Goal: Task Accomplishment & Management: Manage account settings

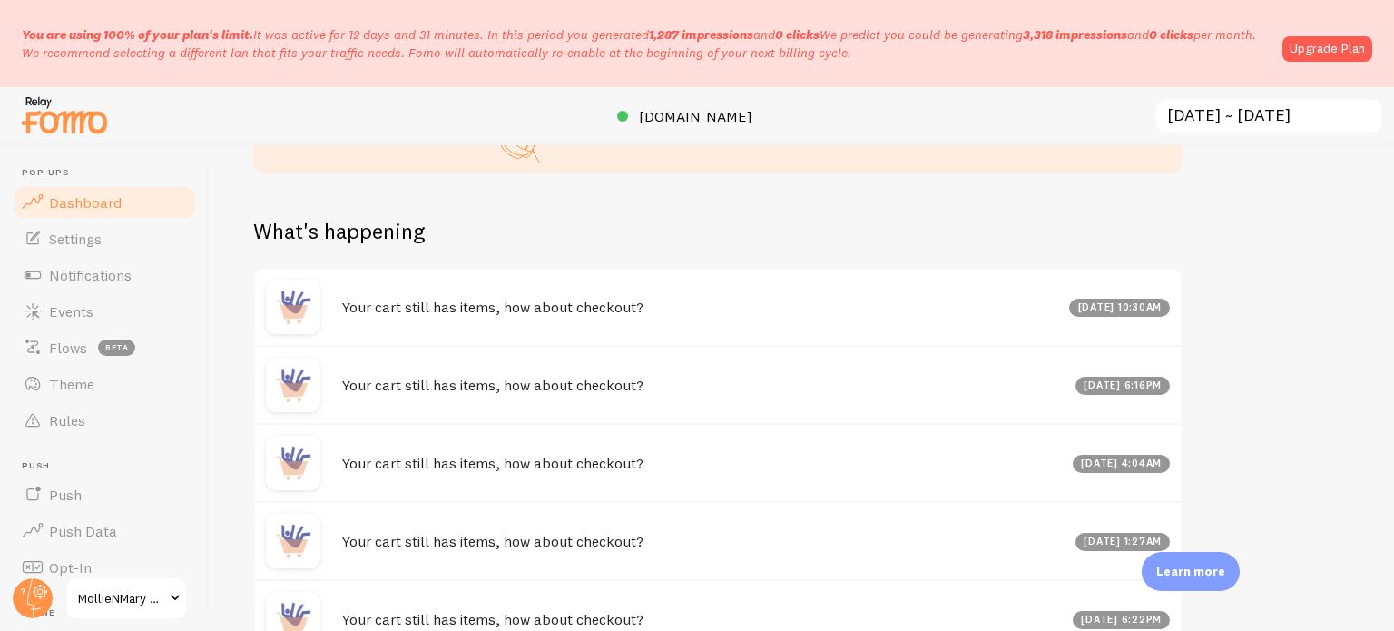
scroll to position [1042, 0]
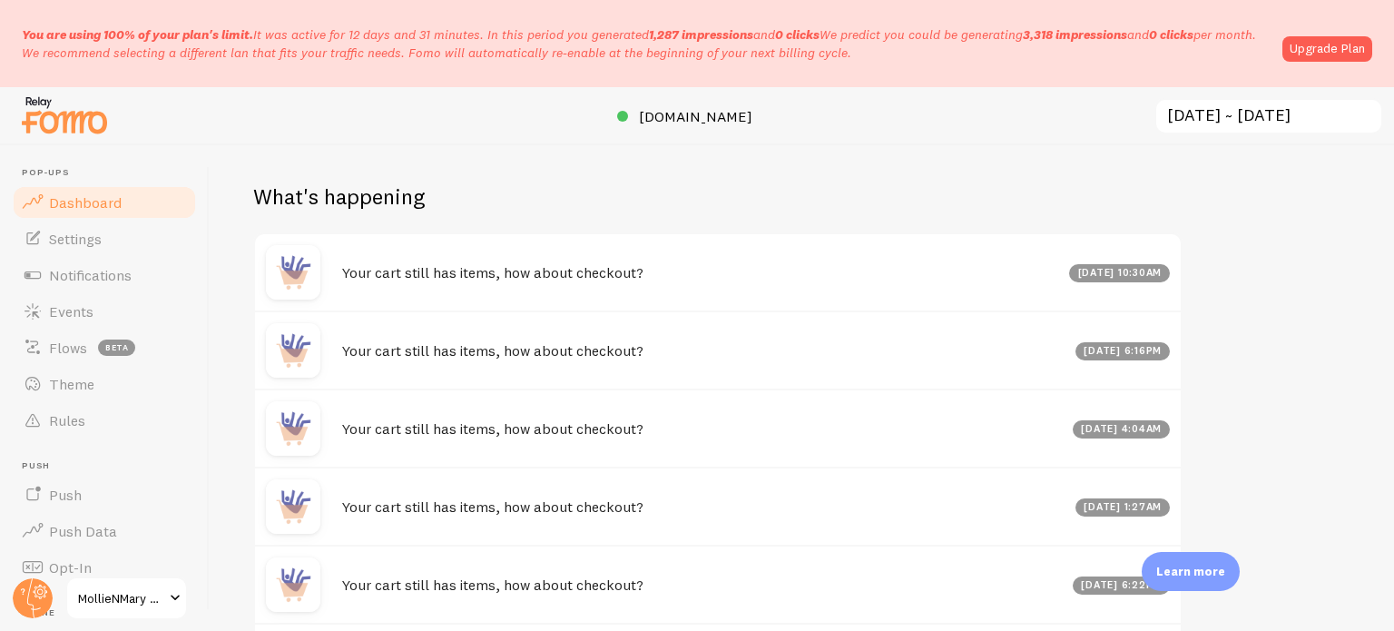
click at [122, 205] on link "Dashboard" at bounding box center [104, 202] width 187 height 36
click at [113, 232] on link "Settings" at bounding box center [104, 238] width 187 height 36
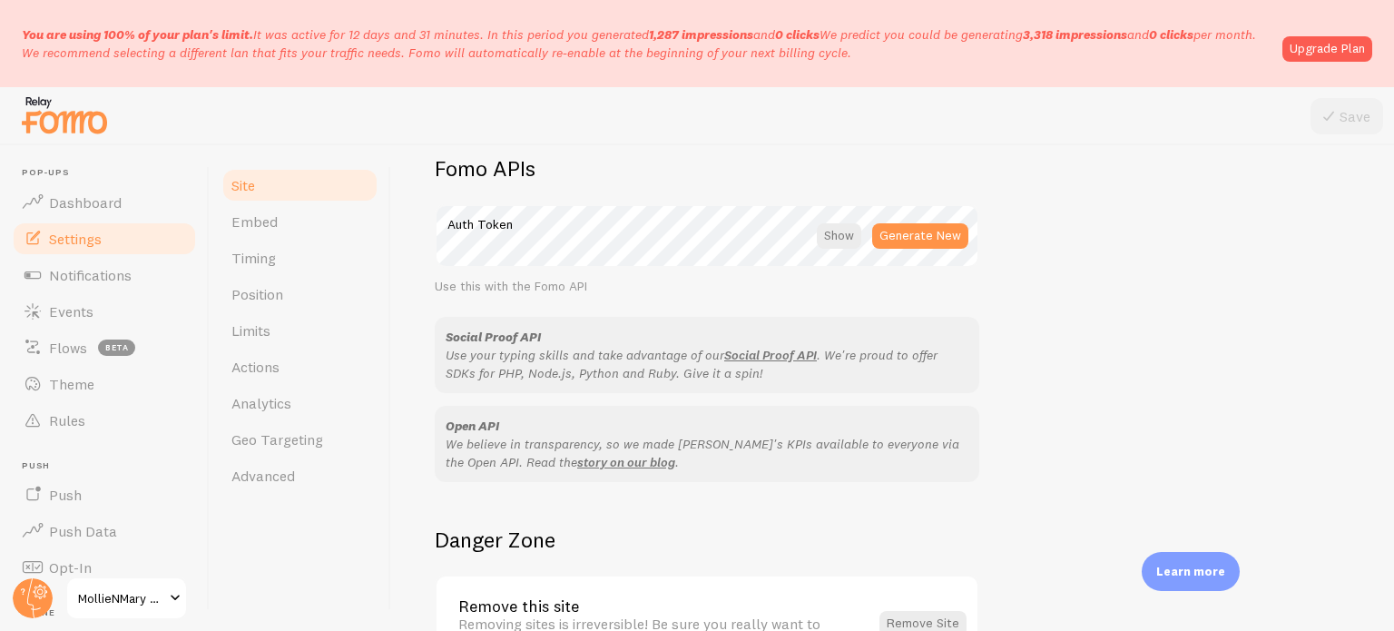
scroll to position [1168, 0]
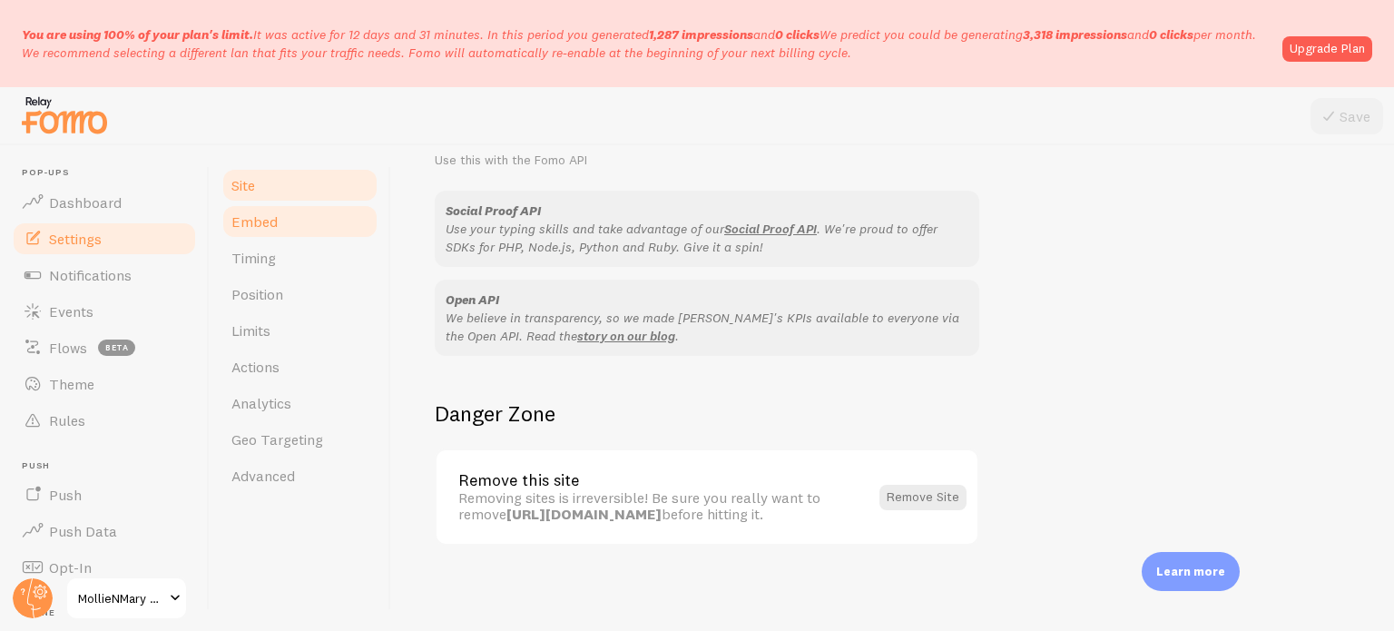
click at [301, 220] on link "Embed" at bounding box center [299, 221] width 159 height 36
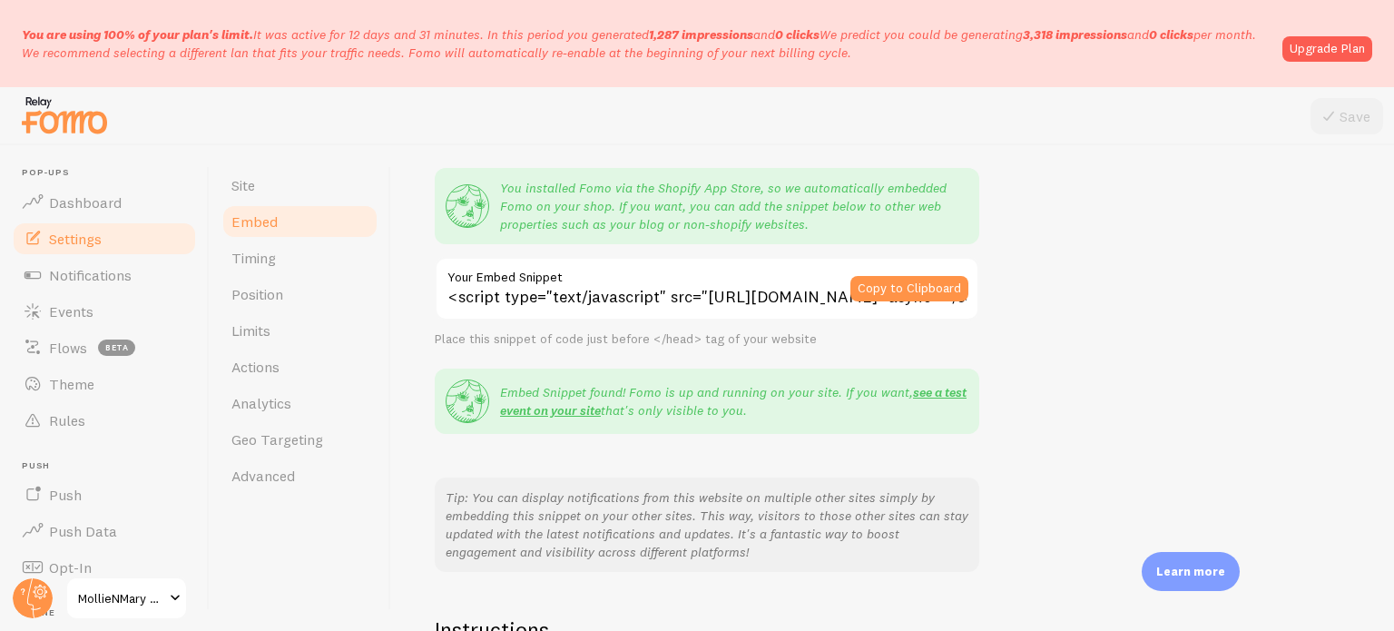
scroll to position [298, 0]
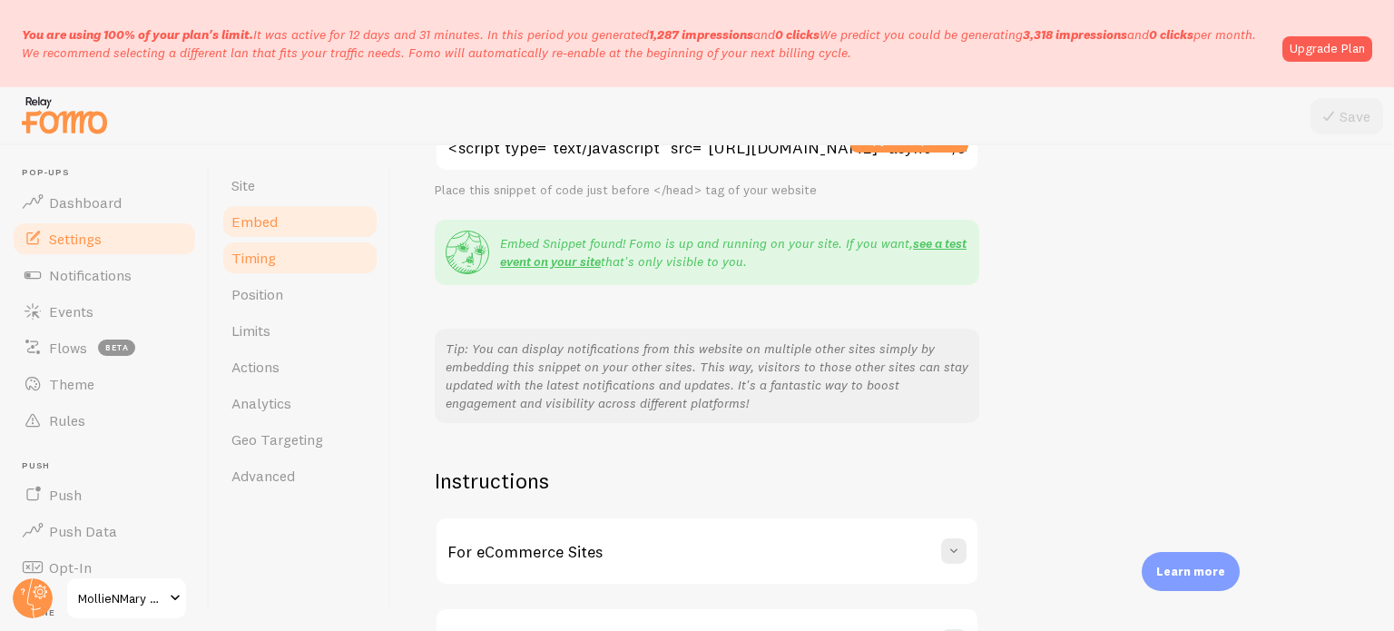
click at [338, 260] on link "Timing" at bounding box center [299, 258] width 159 height 36
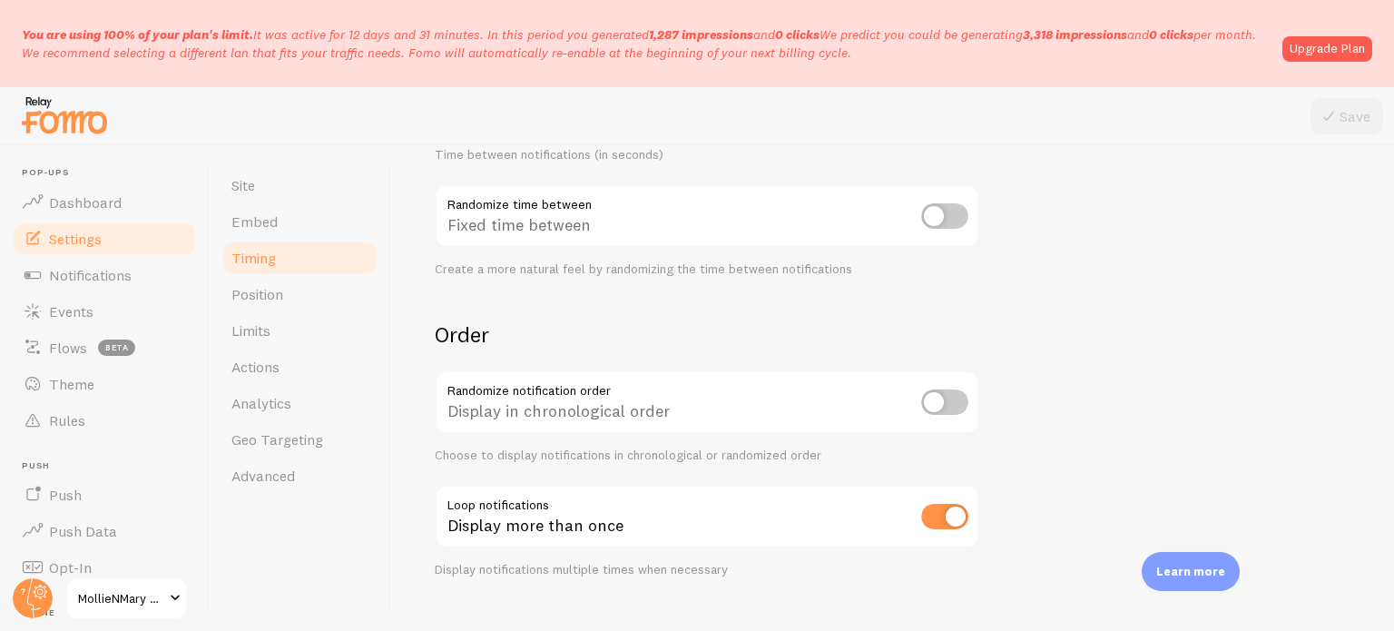
scroll to position [528, 0]
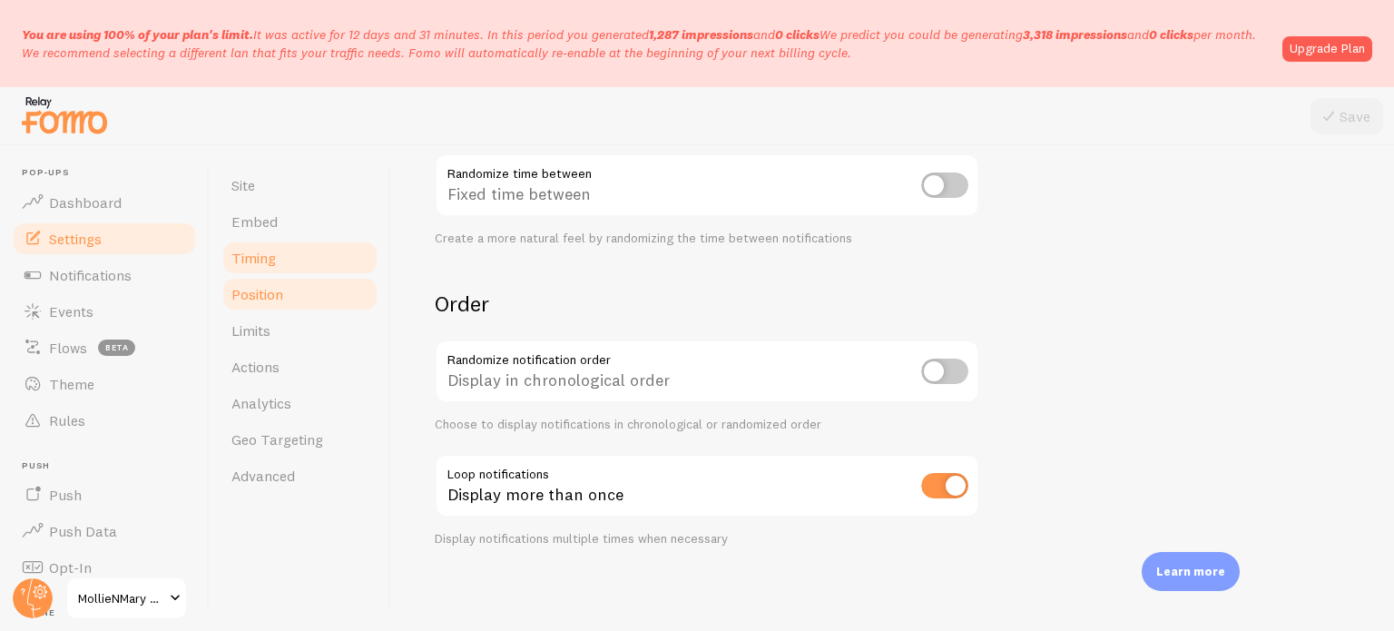
click at [304, 297] on link "Position" at bounding box center [299, 294] width 159 height 36
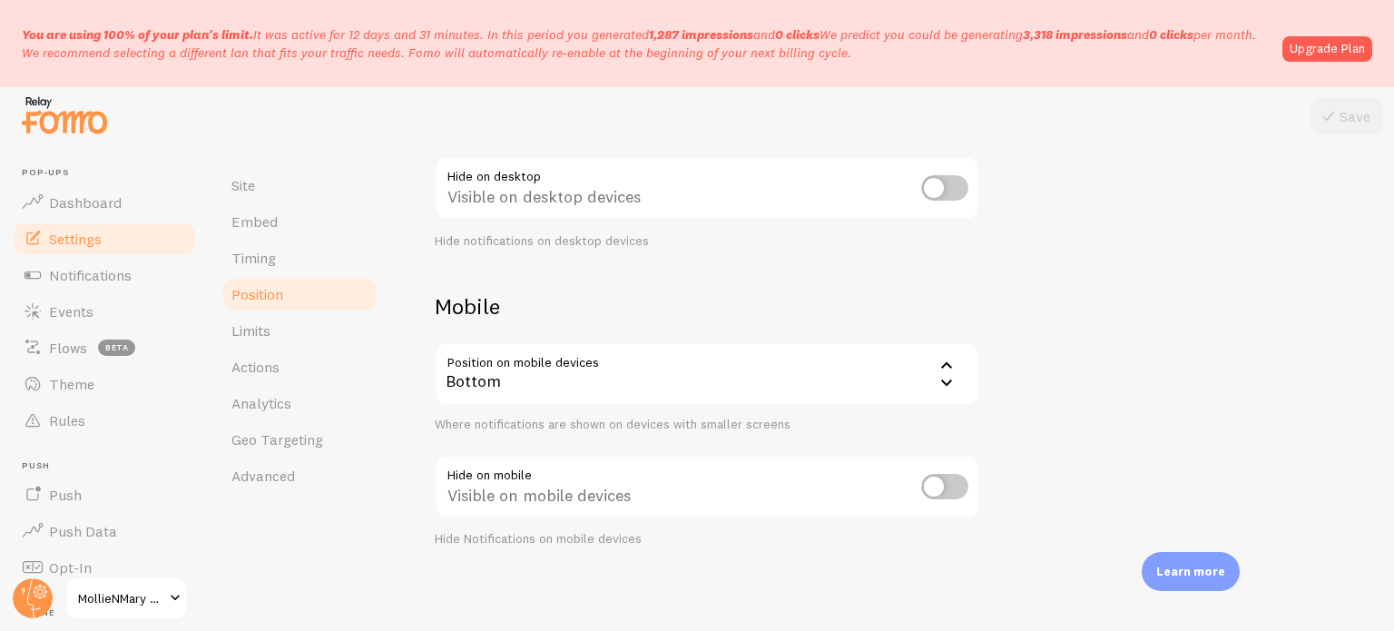
scroll to position [302, 0]
click at [299, 328] on link "Limits" at bounding box center [299, 330] width 159 height 36
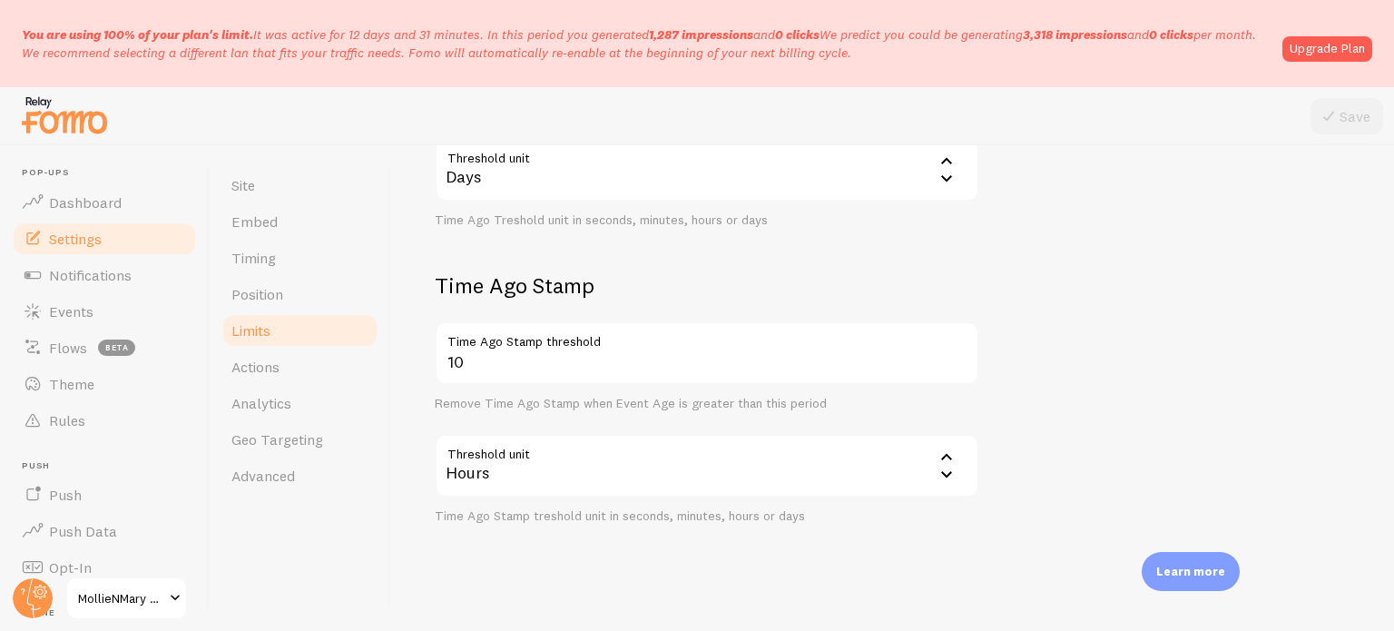
scroll to position [632, 0]
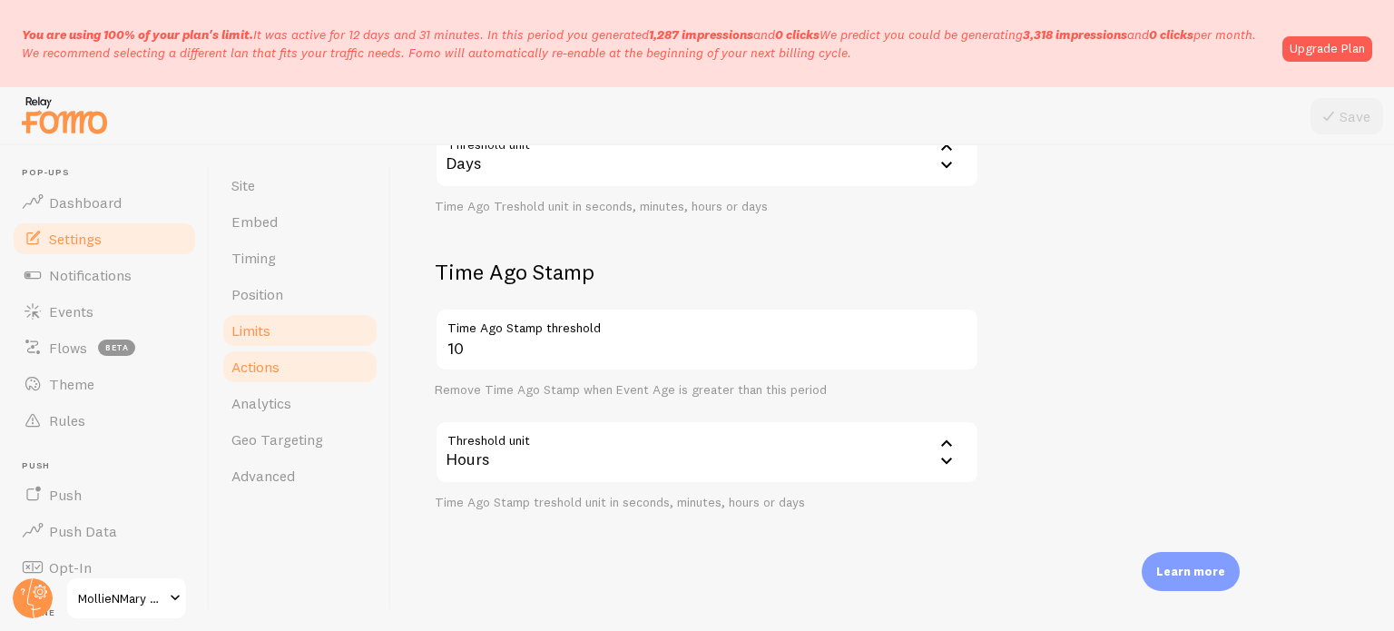
click at [275, 362] on span "Actions" at bounding box center [255, 367] width 48 height 18
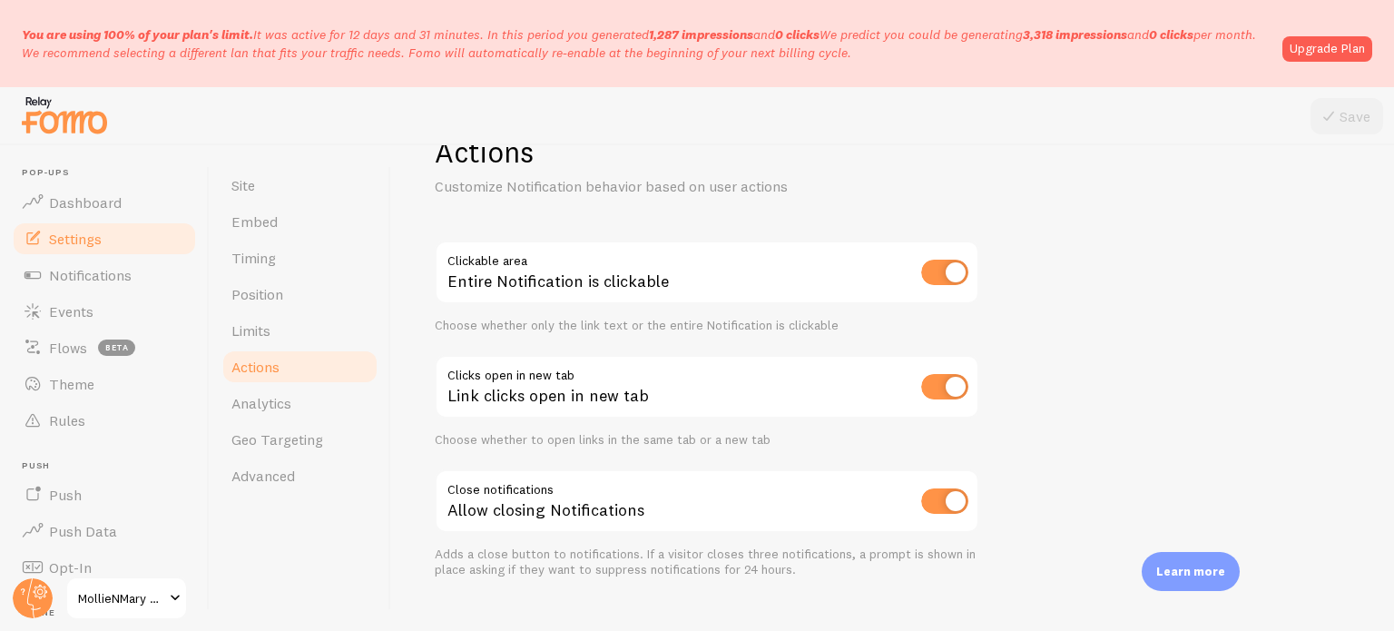
scroll to position [87, 0]
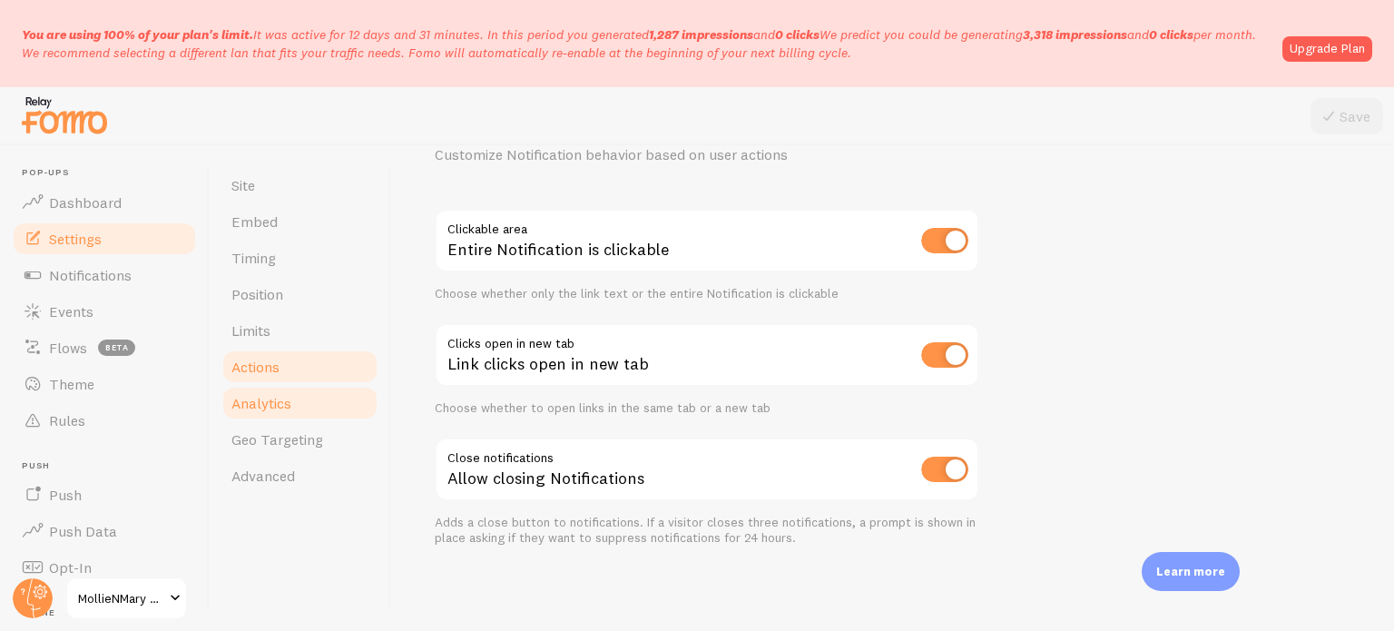
click at [290, 414] on link "Analytics" at bounding box center [299, 403] width 159 height 36
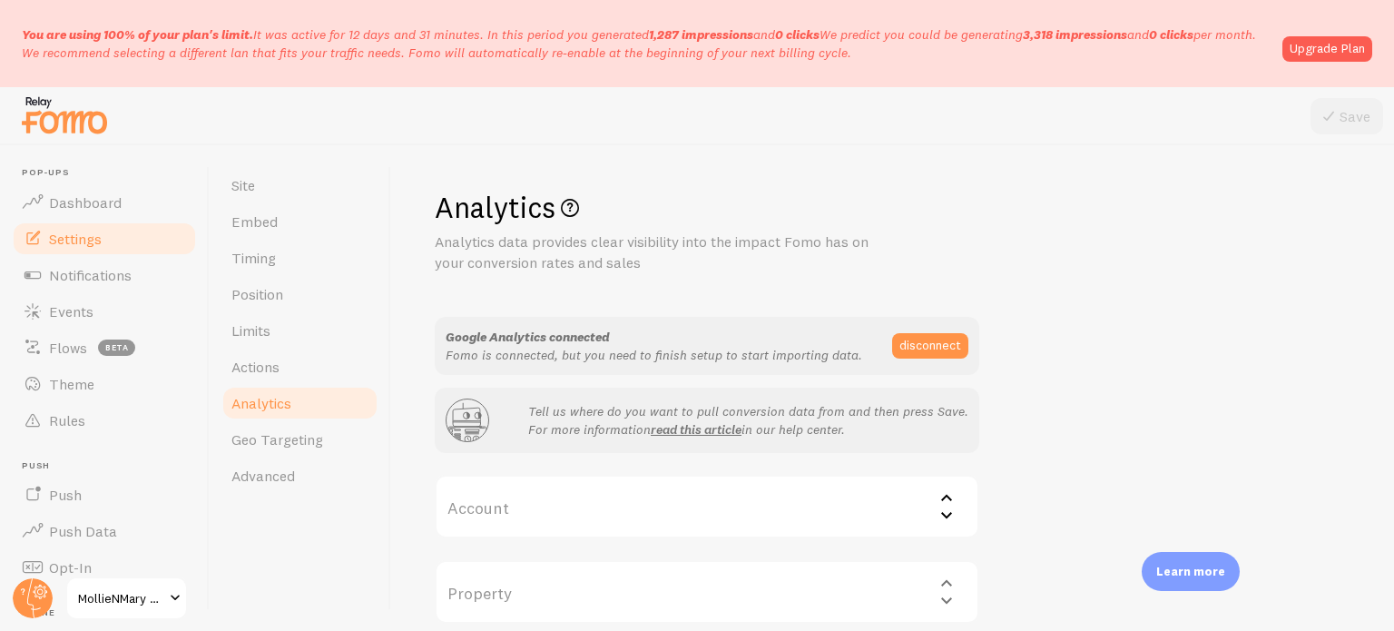
scroll to position [80, 0]
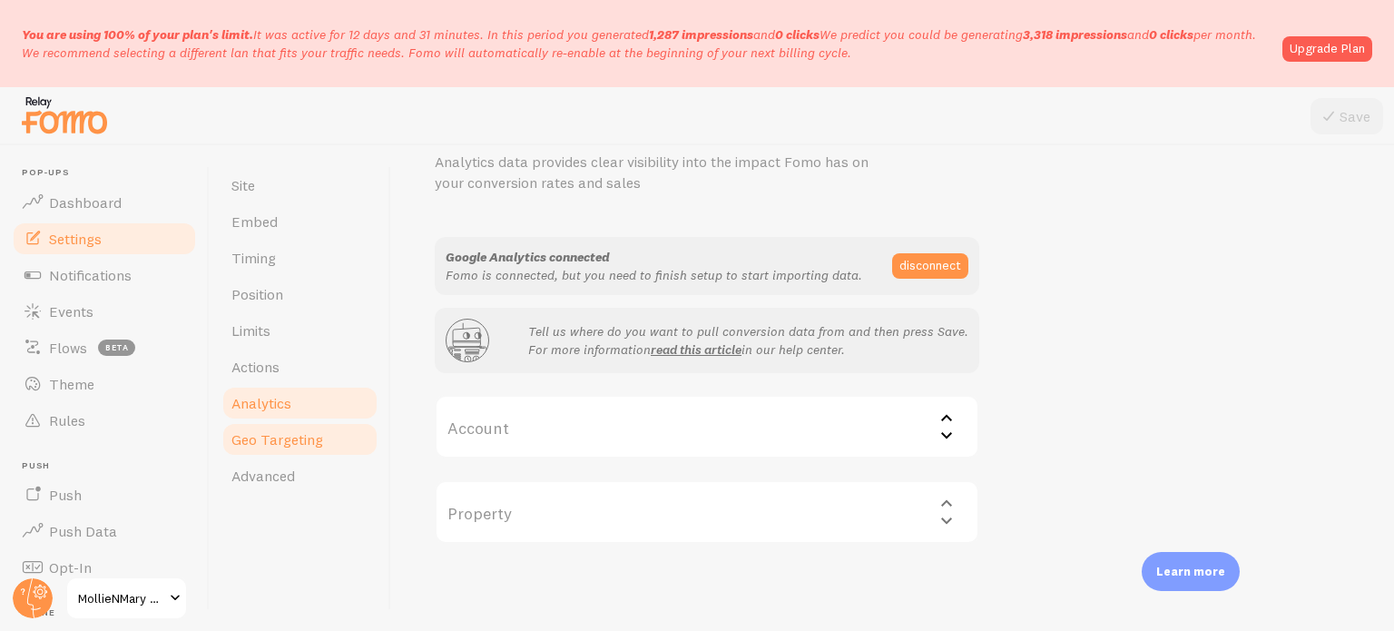
click at [288, 435] on span "Geo Targeting" at bounding box center [277, 439] width 92 height 18
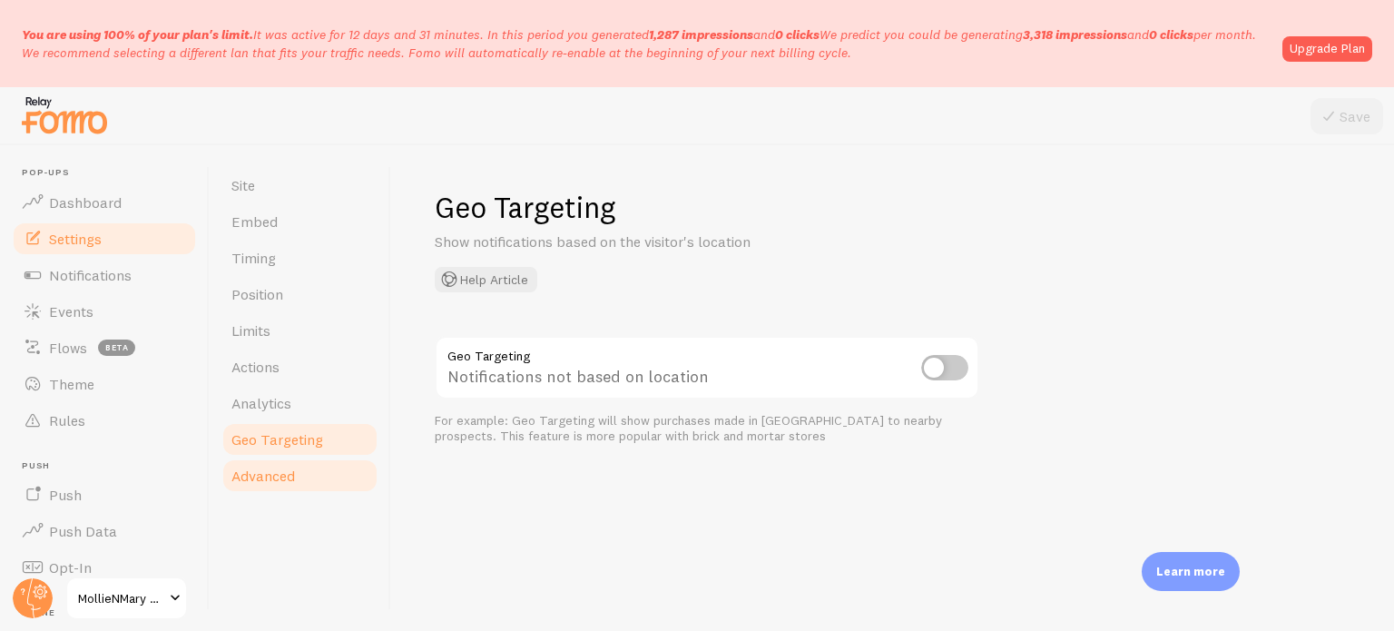
click at [313, 485] on link "Advanced" at bounding box center [299, 475] width 159 height 36
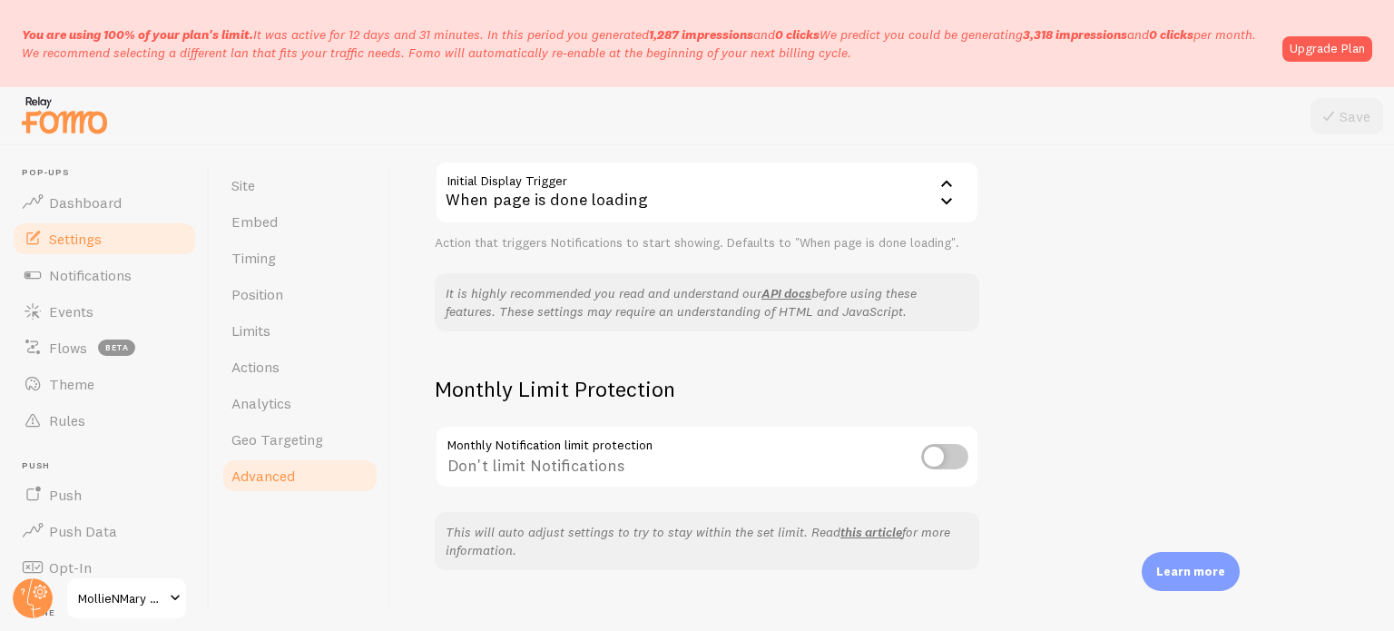
scroll to position [507, 0]
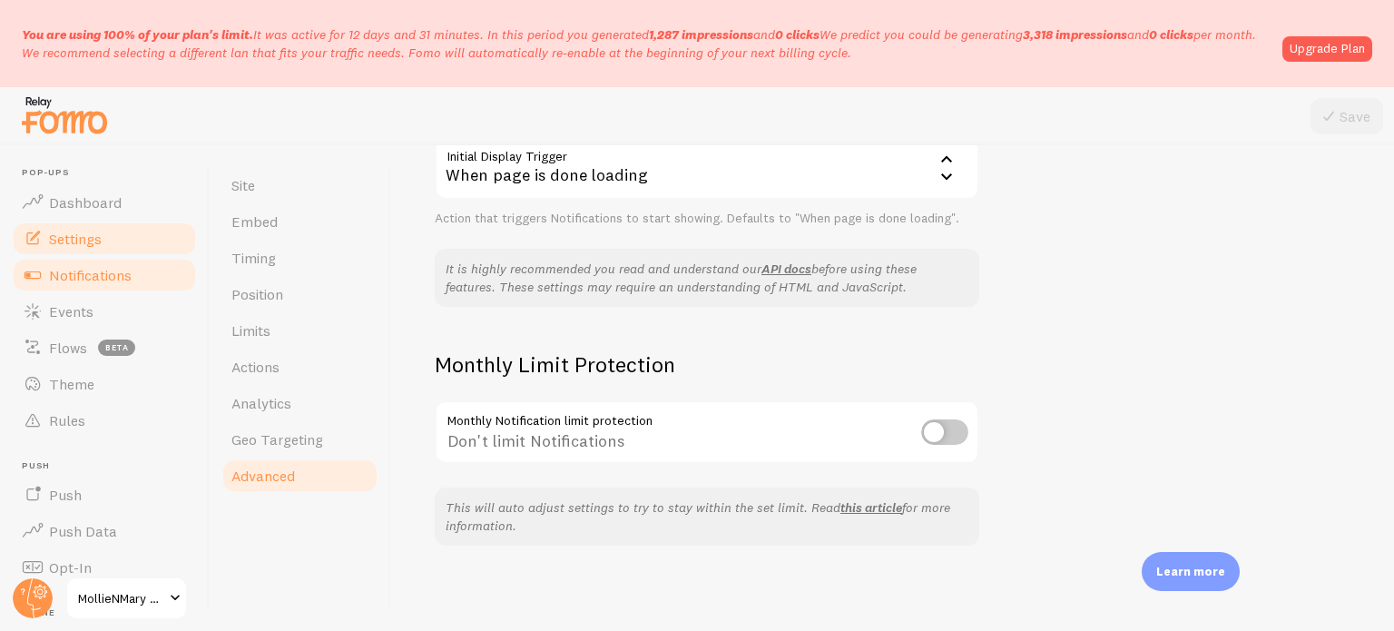
click at [116, 276] on span "Notifications" at bounding box center [90, 275] width 83 height 18
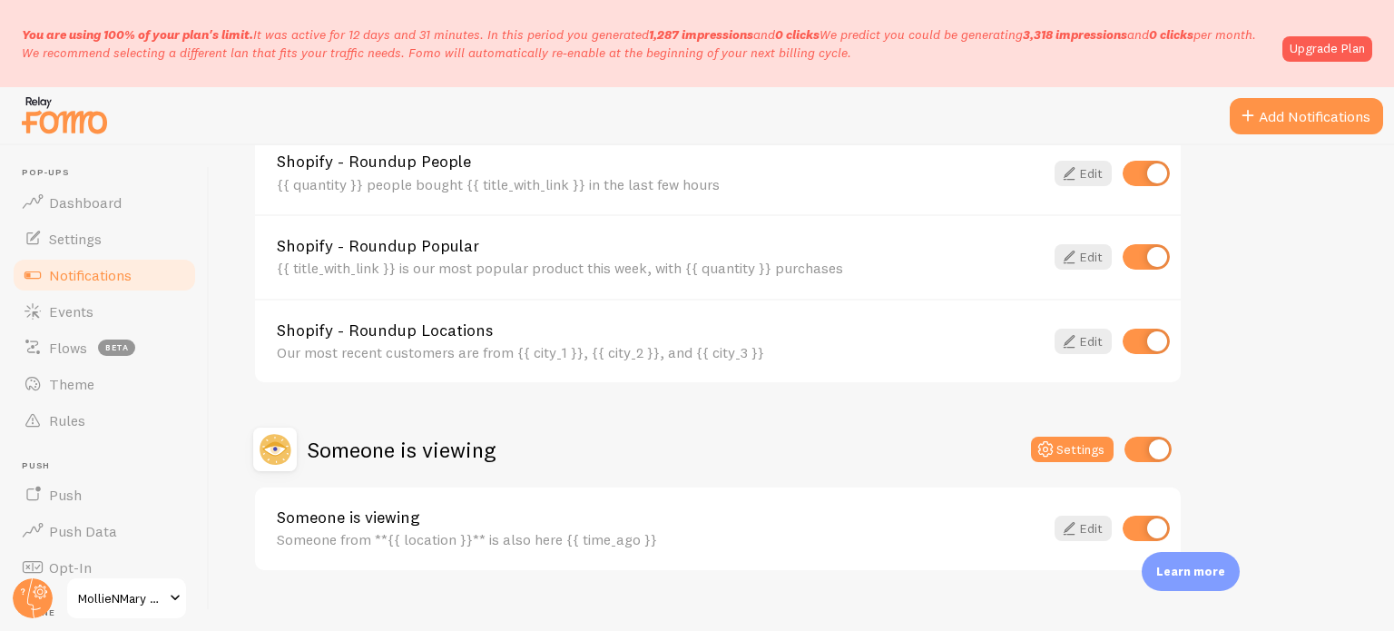
scroll to position [1100, 0]
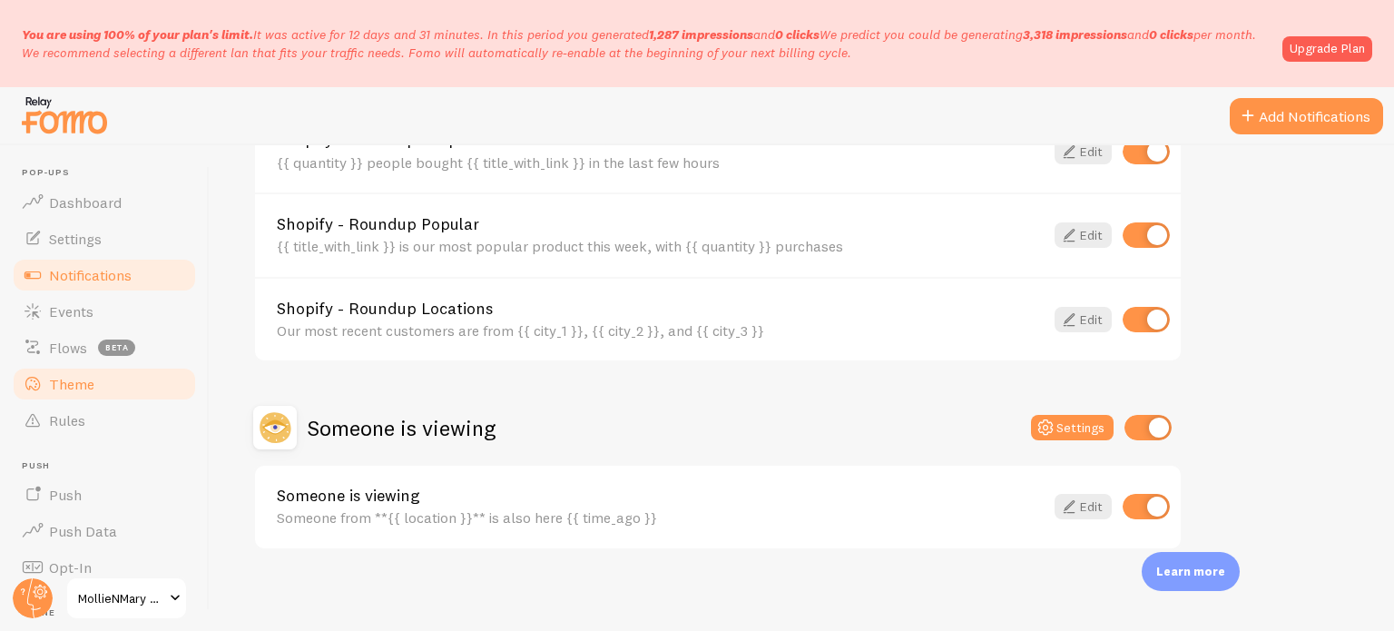
click at [64, 390] on span "Theme" at bounding box center [71, 384] width 45 height 18
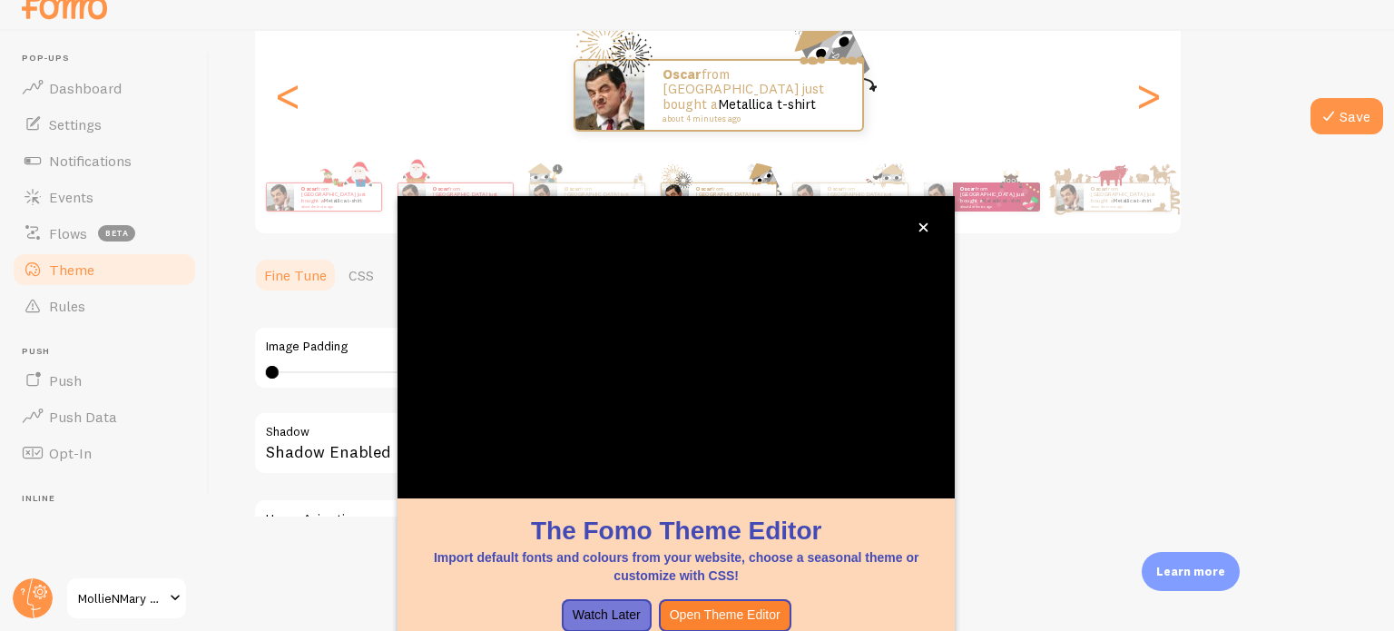
scroll to position [136, 0]
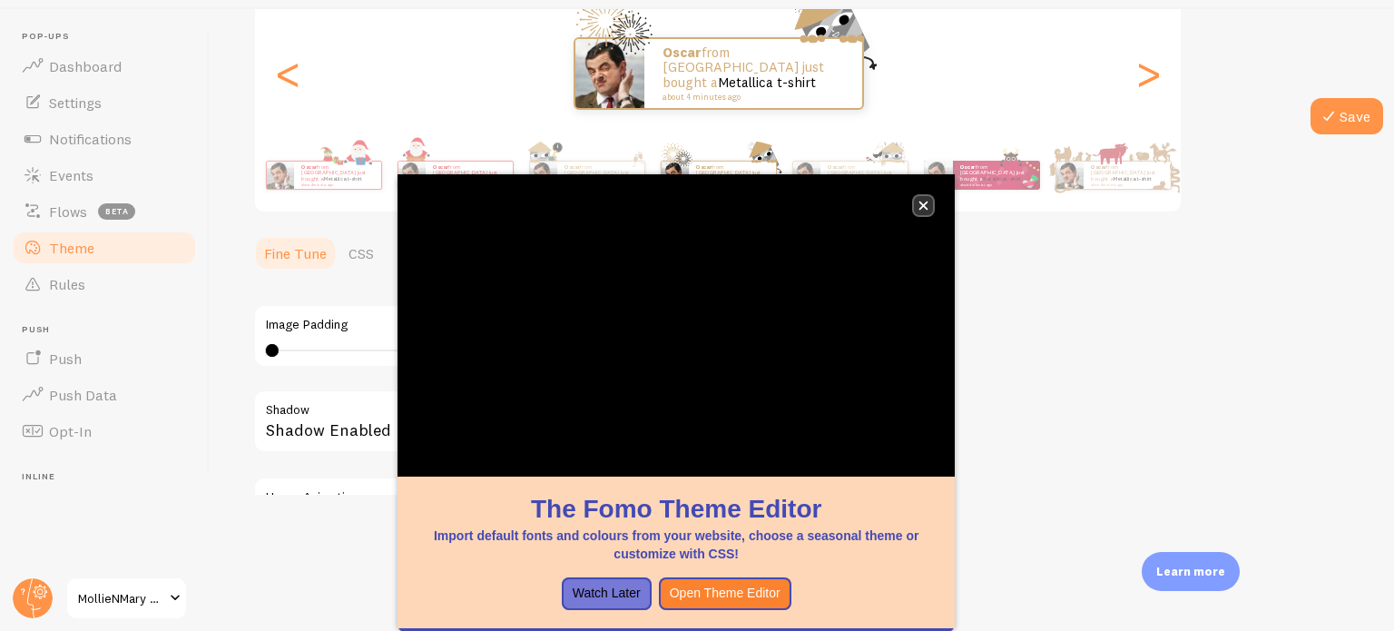
click at [923, 205] on icon "close," at bounding box center [923, 205] width 9 height 9
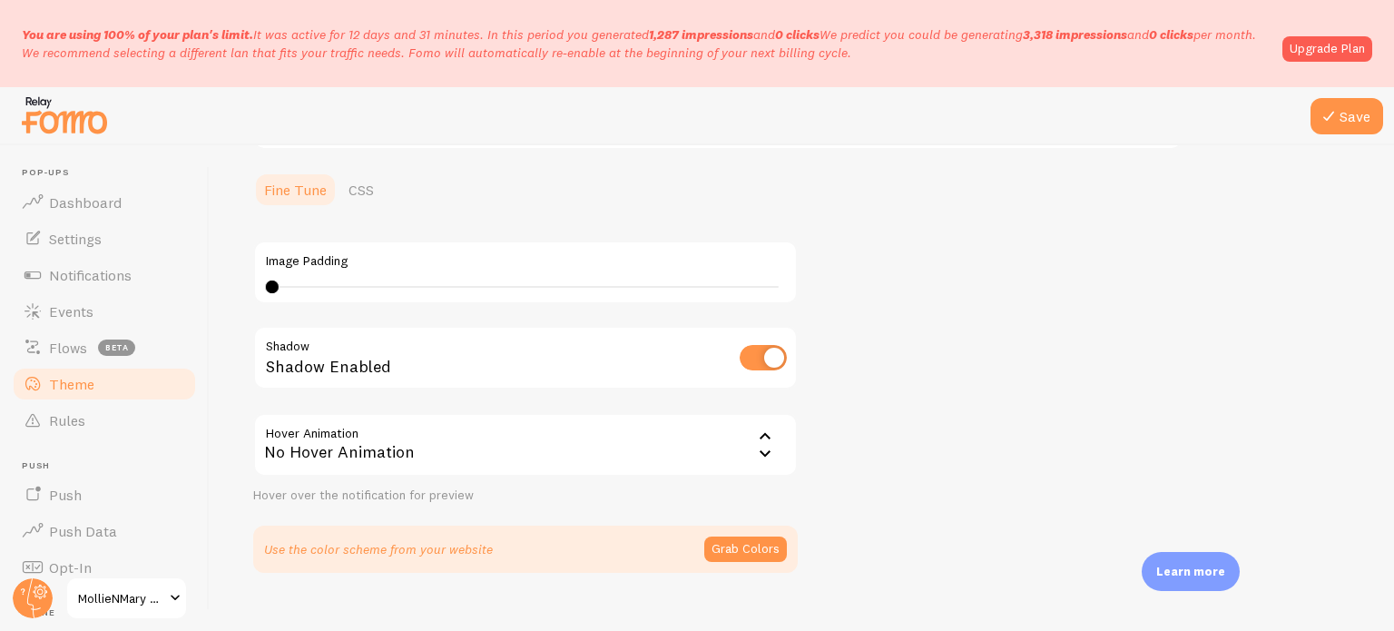
scroll to position [0, 0]
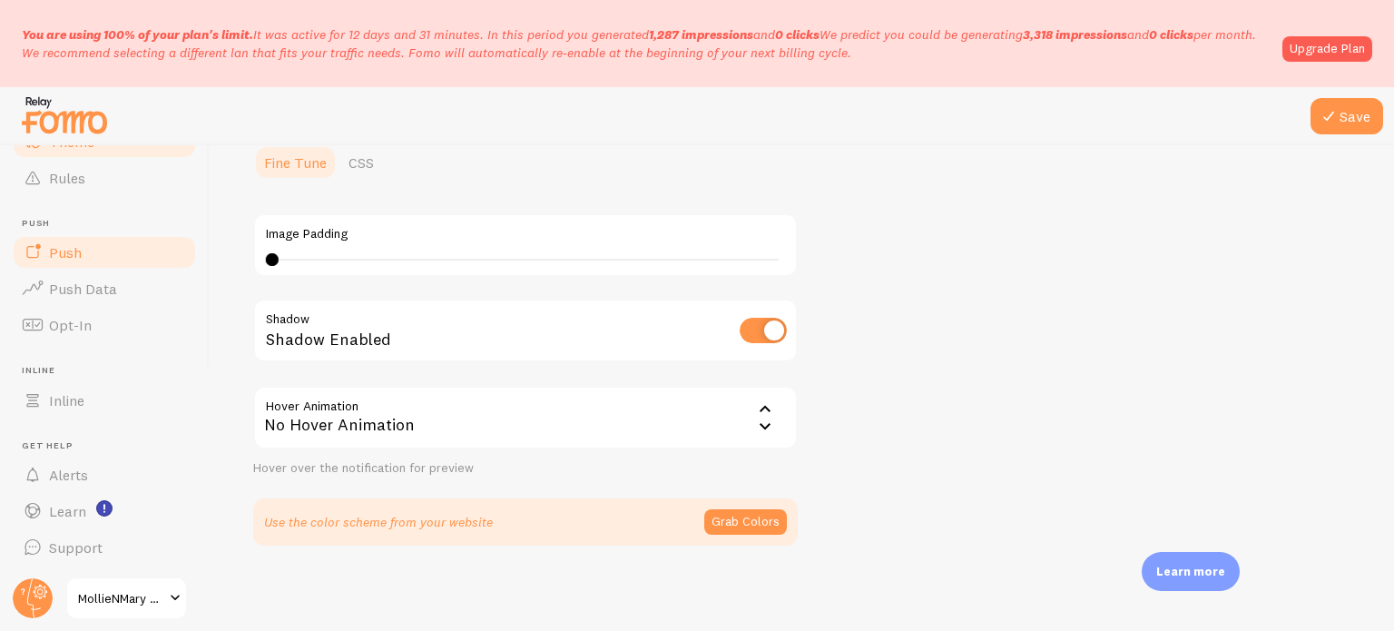
click at [115, 257] on link "Push" at bounding box center [104, 252] width 187 height 36
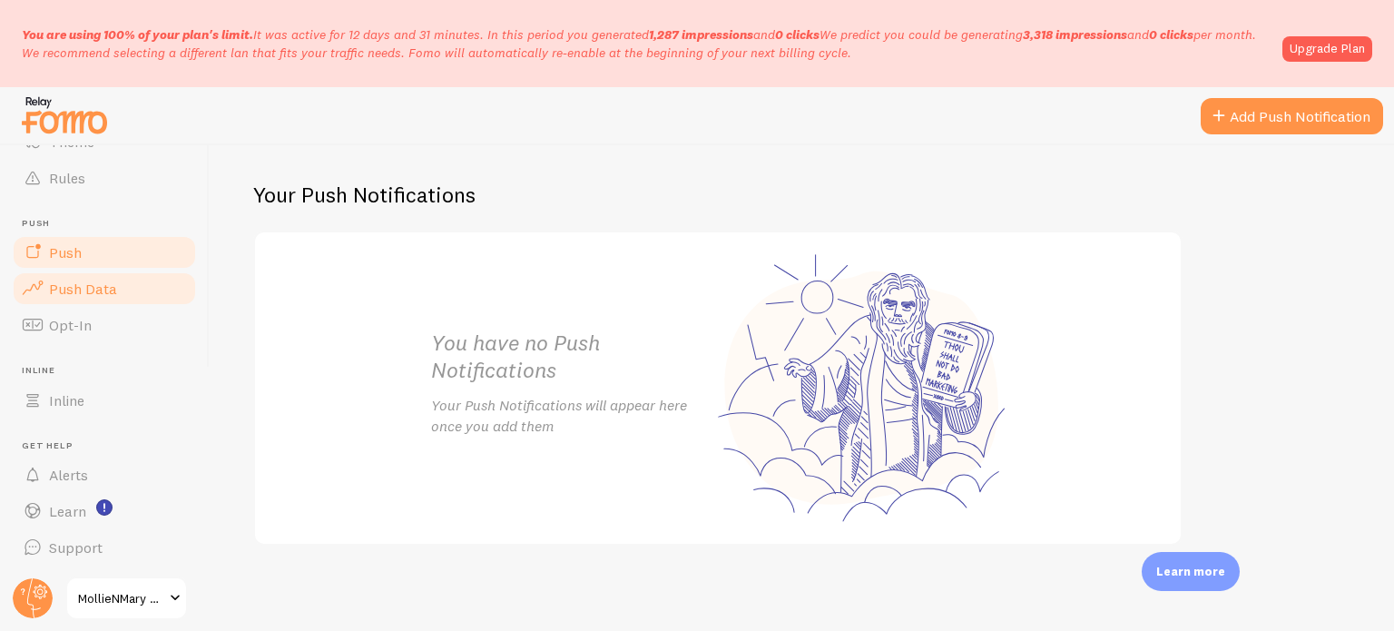
click at [103, 299] on link "Push Data" at bounding box center [104, 288] width 187 height 36
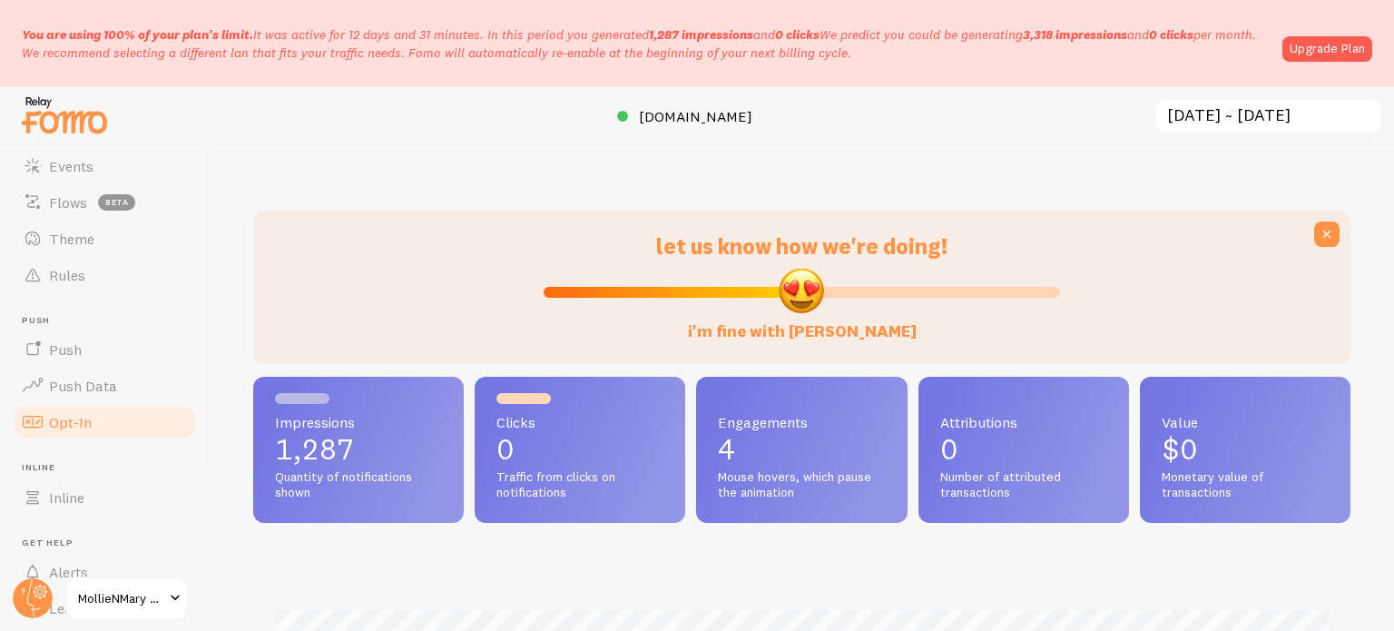
scroll to position [242, 0]
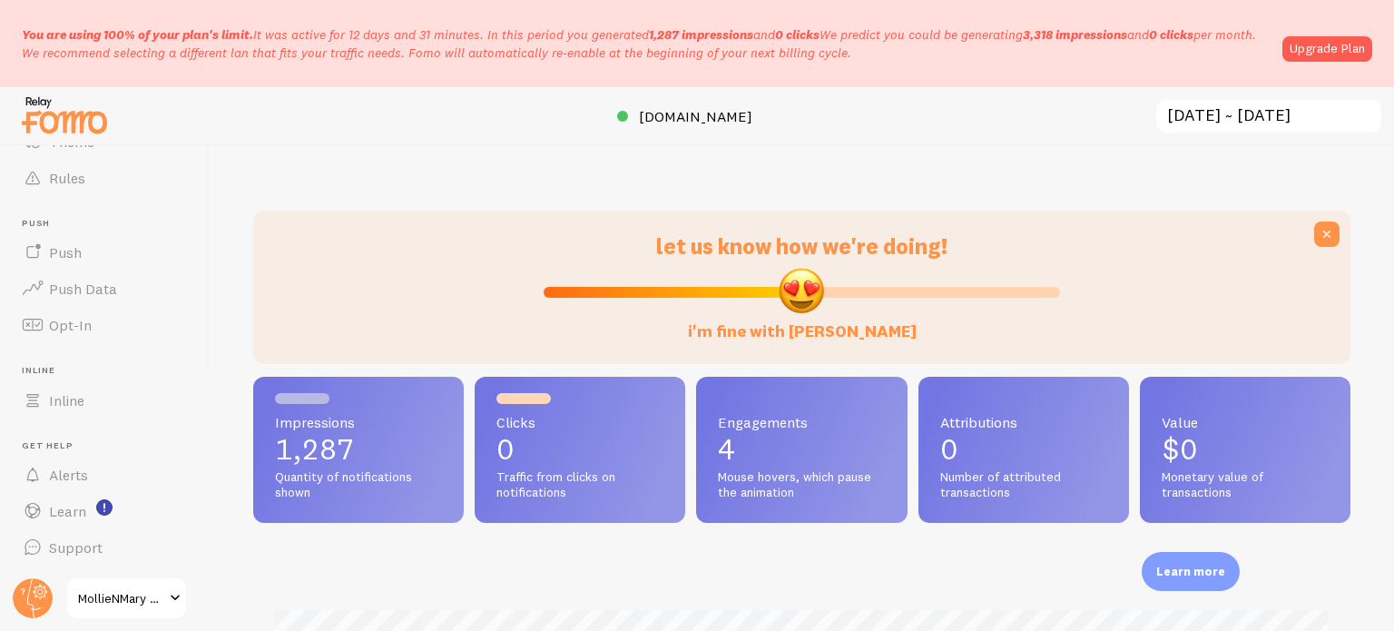
click at [171, 601] on span at bounding box center [175, 598] width 22 height 22
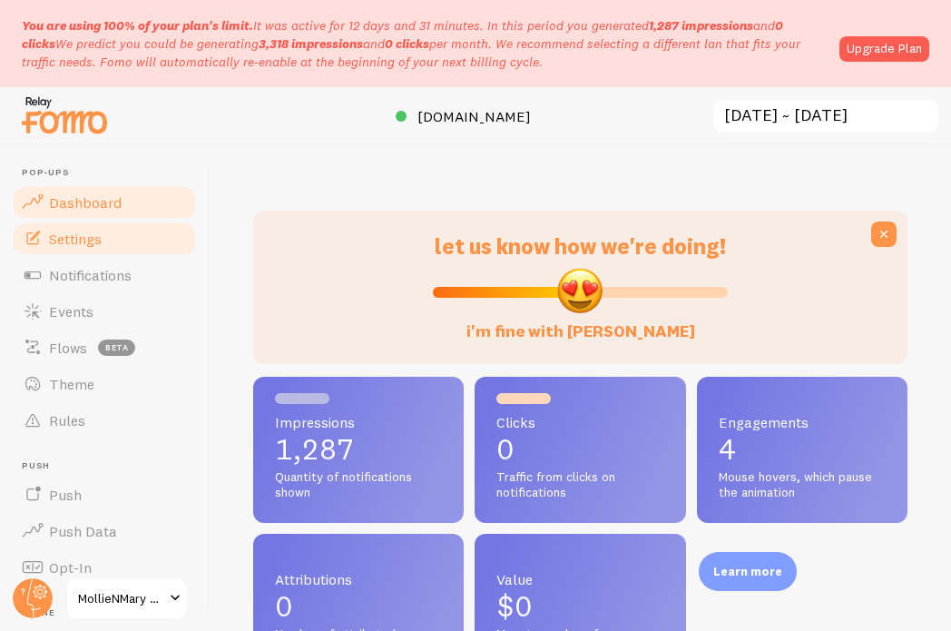
click at [96, 237] on span "Settings" at bounding box center [75, 239] width 53 height 18
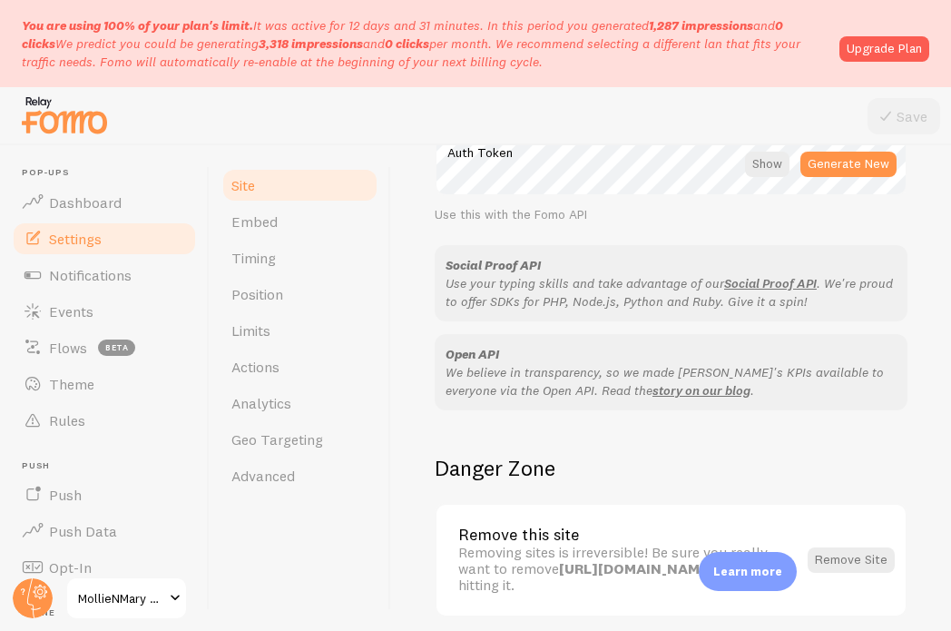
scroll to position [1201, 0]
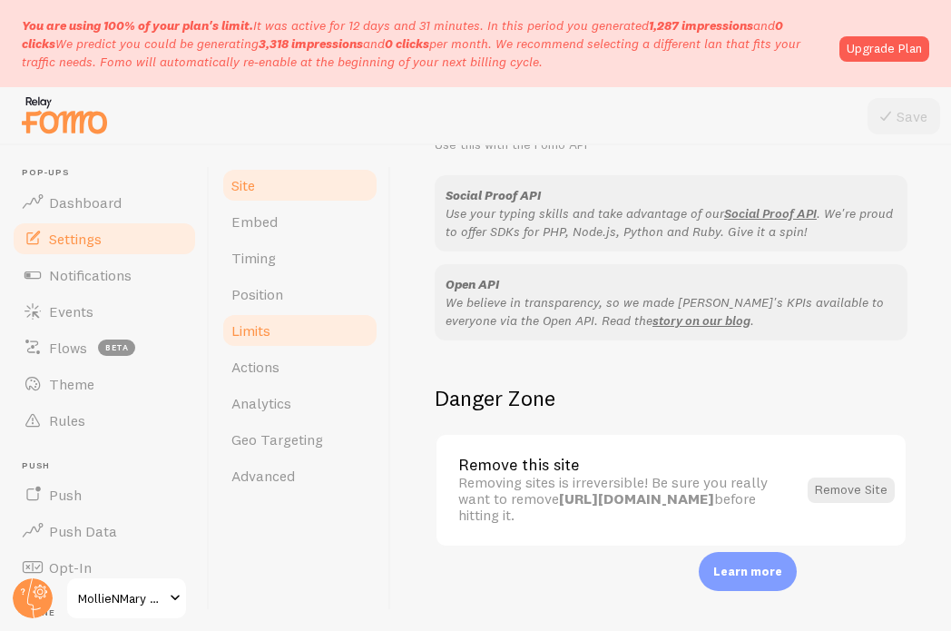
click at [289, 340] on link "Limits" at bounding box center [299, 330] width 159 height 36
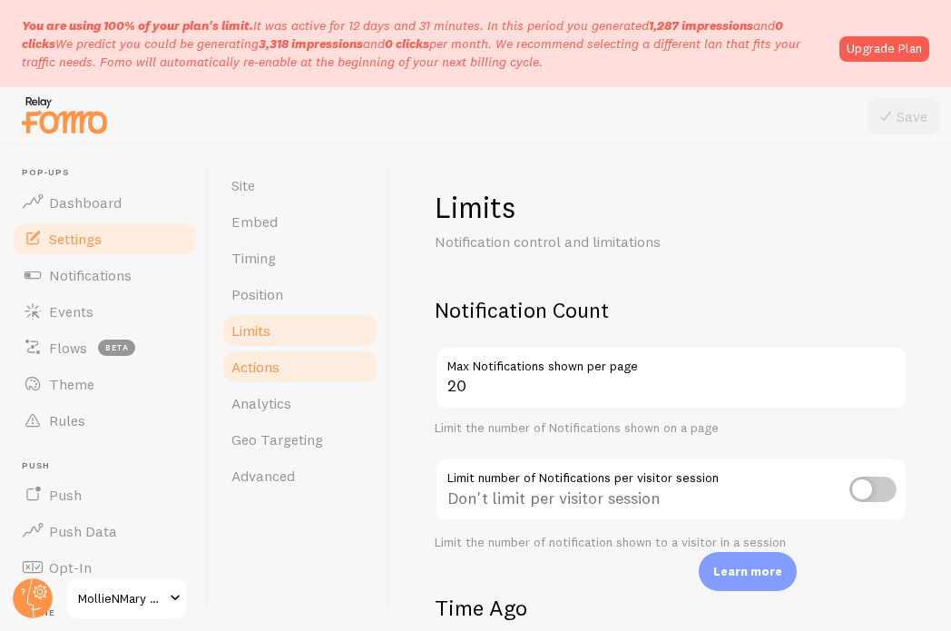
click at [285, 362] on link "Actions" at bounding box center [299, 366] width 159 height 36
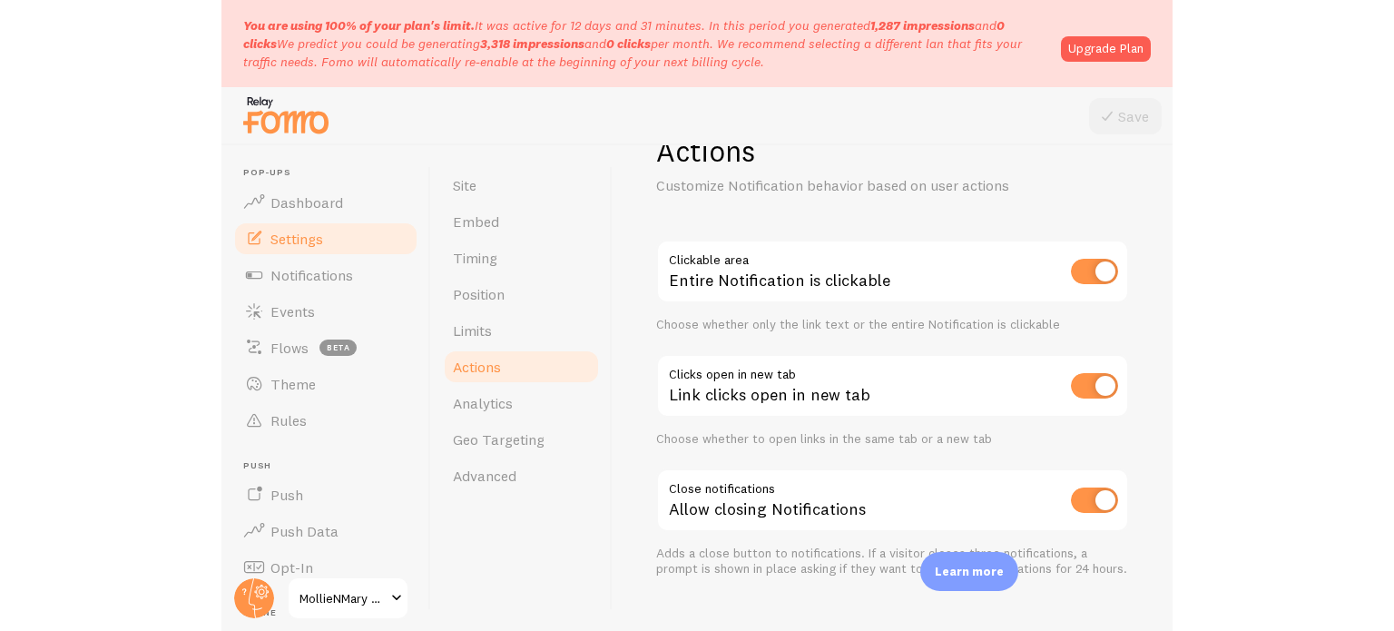
scroll to position [87, 0]
